Goal: Information Seeking & Learning: Learn about a topic

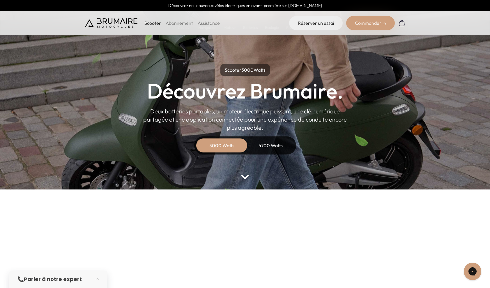
click at [269, 148] on div "4700 Watts" at bounding box center [271, 145] width 47 height 14
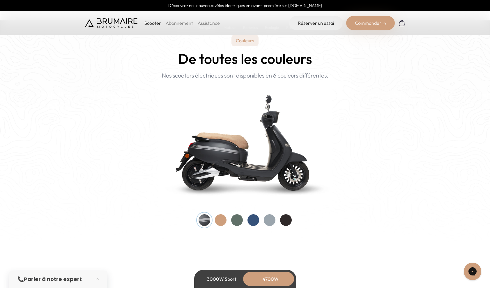
scroll to position [550, 0]
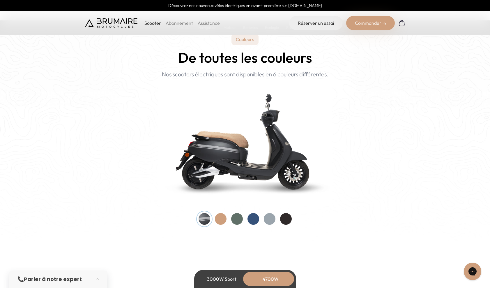
click at [221, 217] on div at bounding box center [221, 219] width 12 height 12
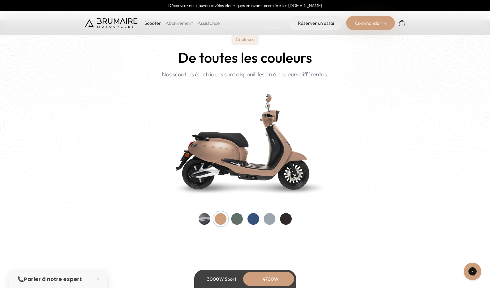
click at [241, 217] on div at bounding box center [237, 219] width 12 height 12
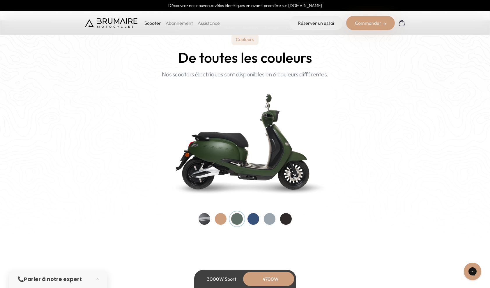
click at [251, 219] on div at bounding box center [254, 219] width 12 height 12
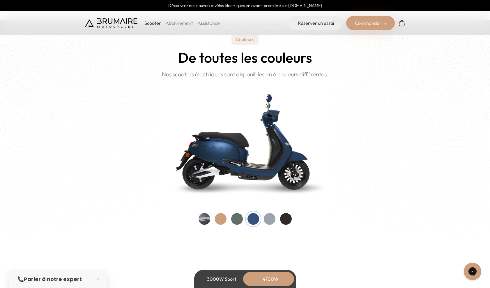
click at [265, 218] on div at bounding box center [270, 219] width 12 height 12
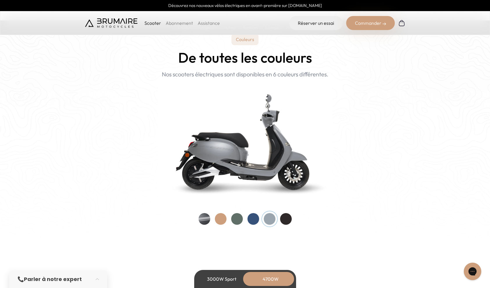
click at [285, 219] on div at bounding box center [286, 219] width 12 height 12
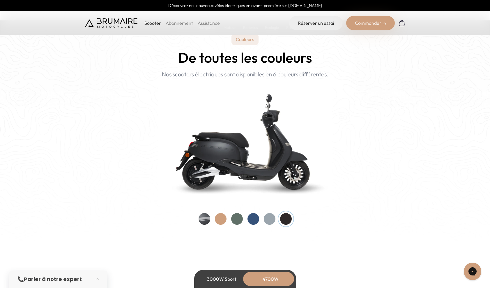
click at [270, 219] on div at bounding box center [270, 219] width 12 height 12
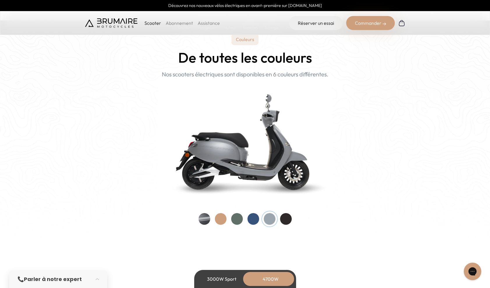
click at [255, 218] on div at bounding box center [254, 219] width 12 height 12
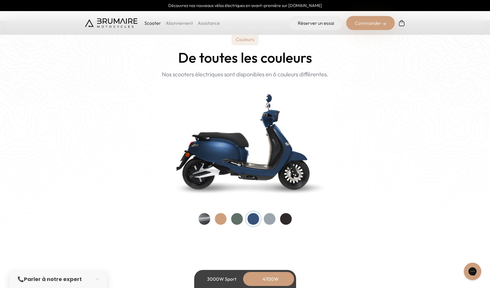
click at [241, 218] on div at bounding box center [237, 219] width 12 height 12
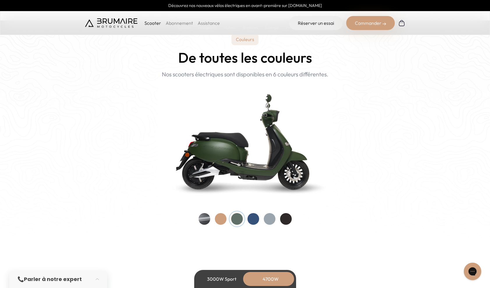
click at [255, 218] on div at bounding box center [254, 219] width 12 height 12
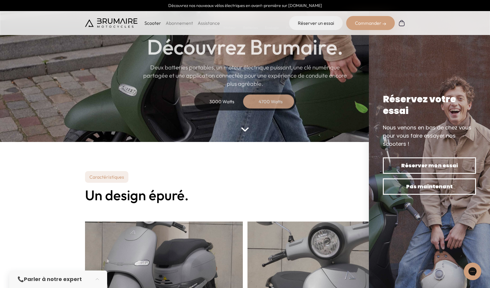
scroll to position [0, 0]
